Goal: Task Accomplishment & Management: Complete application form

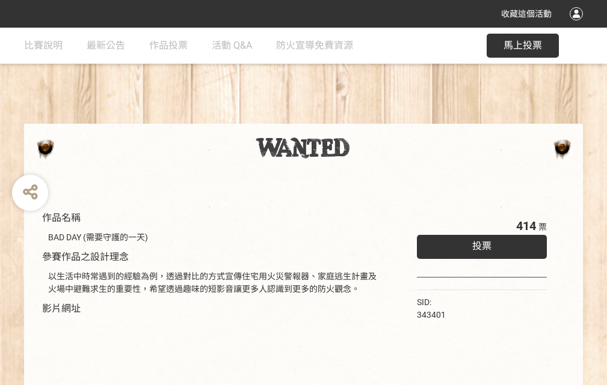
click at [578, 25] on div "收藏這個活動" at bounding box center [303, 14] width 607 height 28
click at [376, 118] on div "作品名稱 BAD DAY (需要守護的一天) 參賽作品之設計理念 以生活中時常遇到的經驗為例，透過對比的方式宣傳住宅用火災警報器、家庭逃生計畫及火場中避難求生…" at bounding box center [303, 281] width 607 height 506
click at [479, 244] on span "投票" at bounding box center [481, 246] width 19 height 11
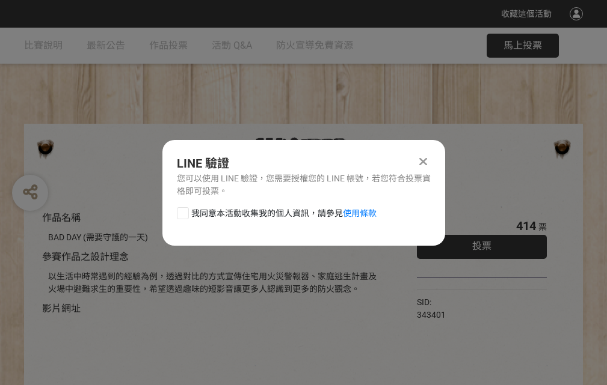
click at [182, 211] on div at bounding box center [183, 213] width 12 height 12
checkbox input "true"
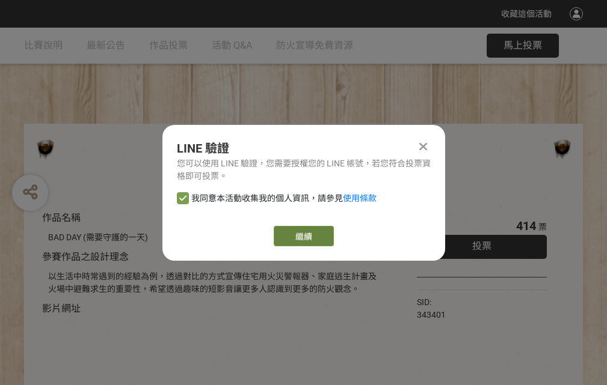
click at [302, 236] on link "繼續" at bounding box center [304, 236] width 60 height 20
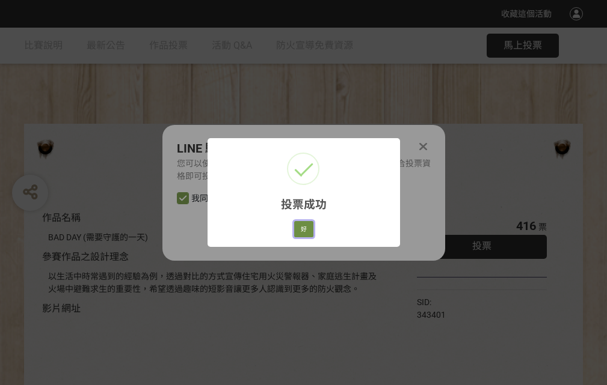
click at [300, 227] on button "好" at bounding box center [303, 229] width 19 height 17
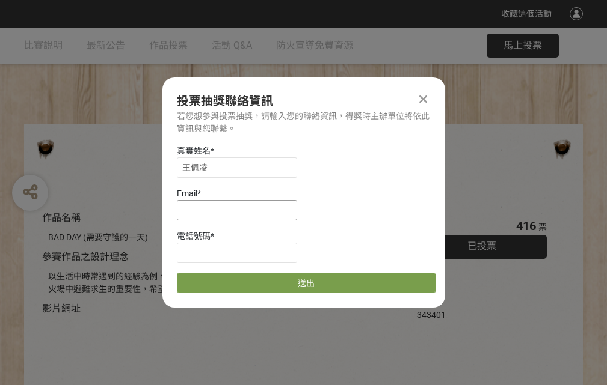
click at [241, 210] on input at bounding box center [237, 210] width 120 height 20
type input "[EMAIL_ADDRESS][DOMAIN_NAME]"
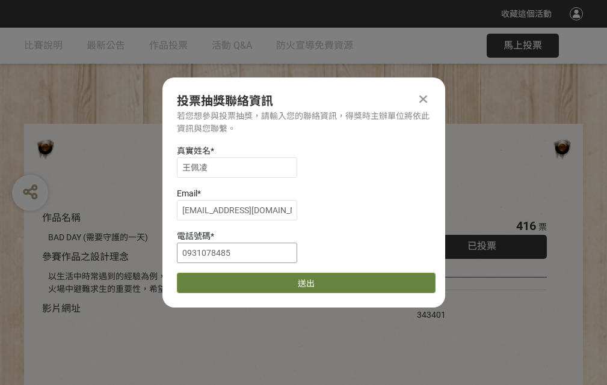
type input "0931078485"
click at [211, 279] on button "送出" at bounding box center [306, 283] width 259 height 20
